Goal: Contribute content

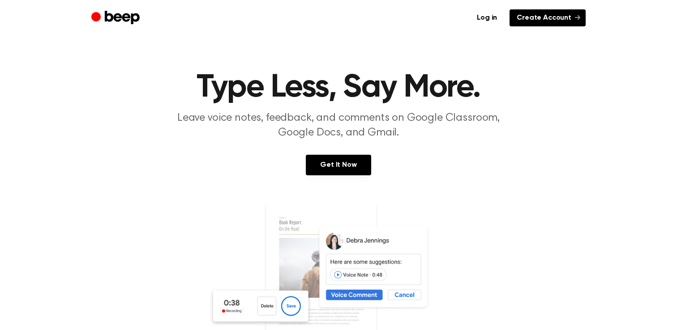
click at [563, 23] on link "Create Account" at bounding box center [548, 17] width 76 height 17
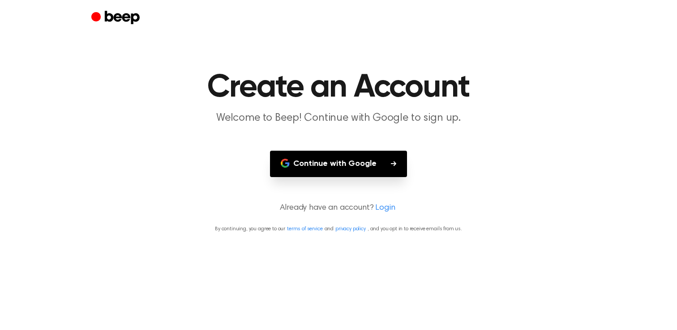
click at [347, 156] on button "Continue with Google" at bounding box center [338, 164] width 137 height 26
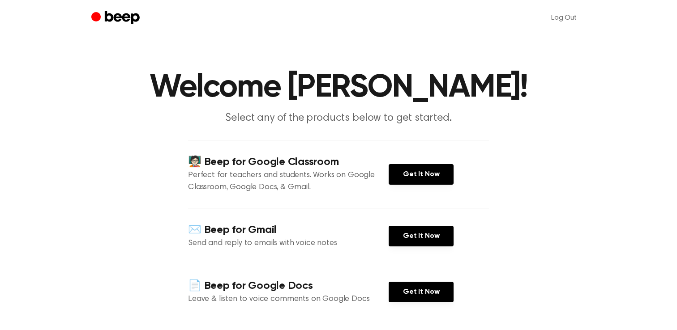
click at [98, 15] on circle "Beep" at bounding box center [95, 16] width 9 height 9
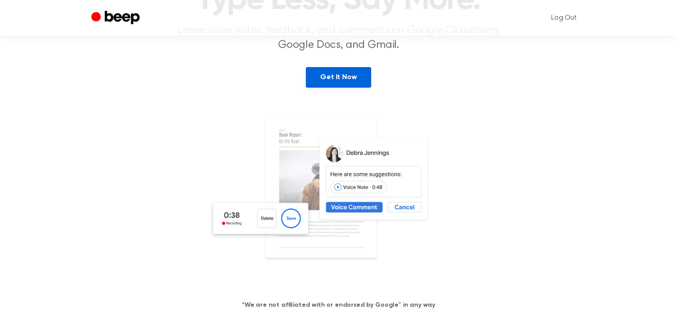
scroll to position [93, 0]
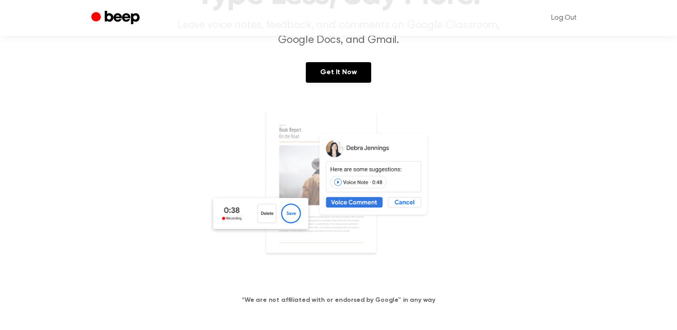
click at [275, 221] on img at bounding box center [339, 196] width 260 height 172
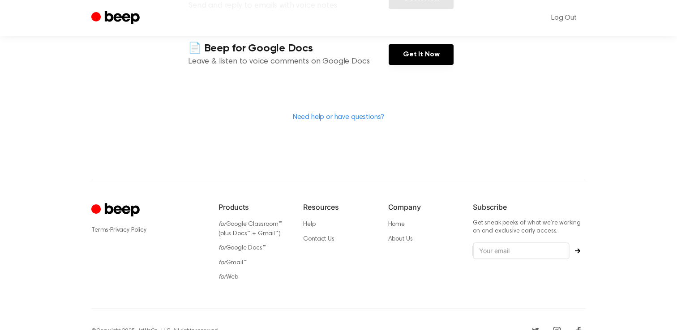
scroll to position [257, 0]
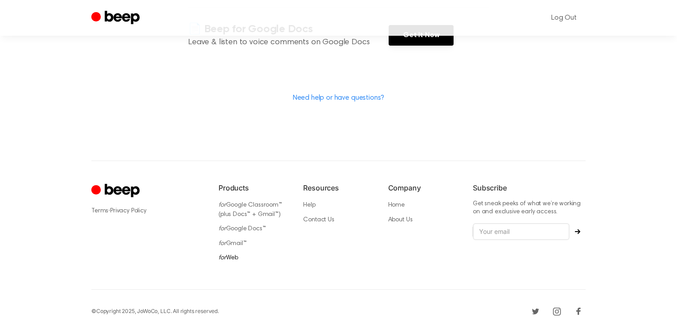
click at [226, 255] on link "for Web" at bounding box center [229, 258] width 20 height 6
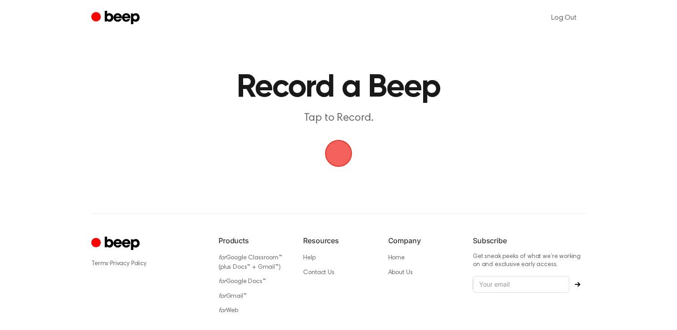
click at [337, 149] on span "button" at bounding box center [338, 154] width 50 height 50
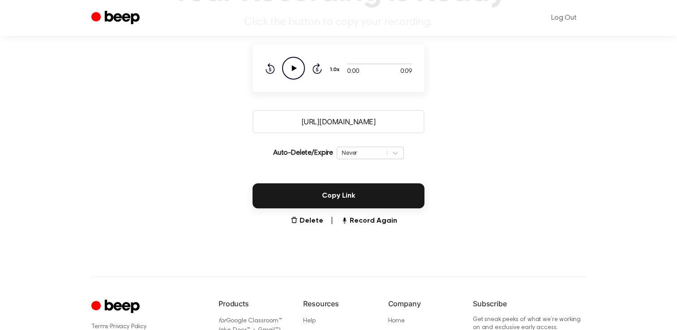
scroll to position [109, 0]
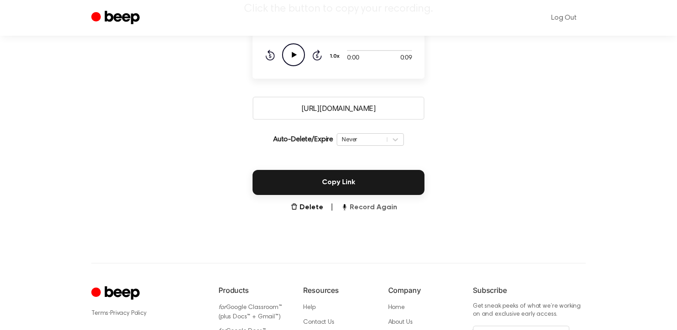
click at [366, 209] on button "Record Again" at bounding box center [369, 207] width 56 height 11
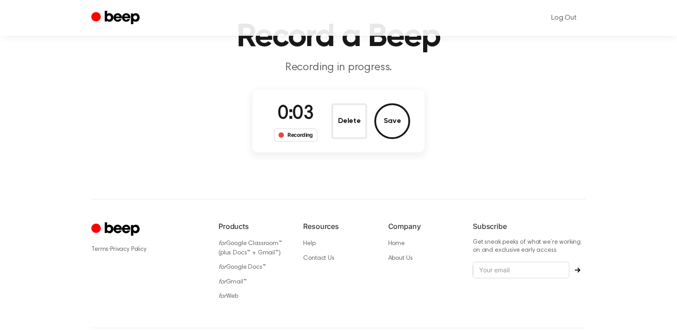
scroll to position [0, 0]
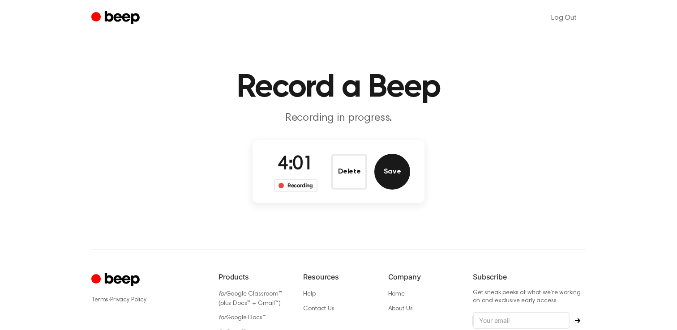
click at [394, 175] on button "Save" at bounding box center [392, 172] width 36 height 36
